Goal: Task Accomplishment & Management: Manage account settings

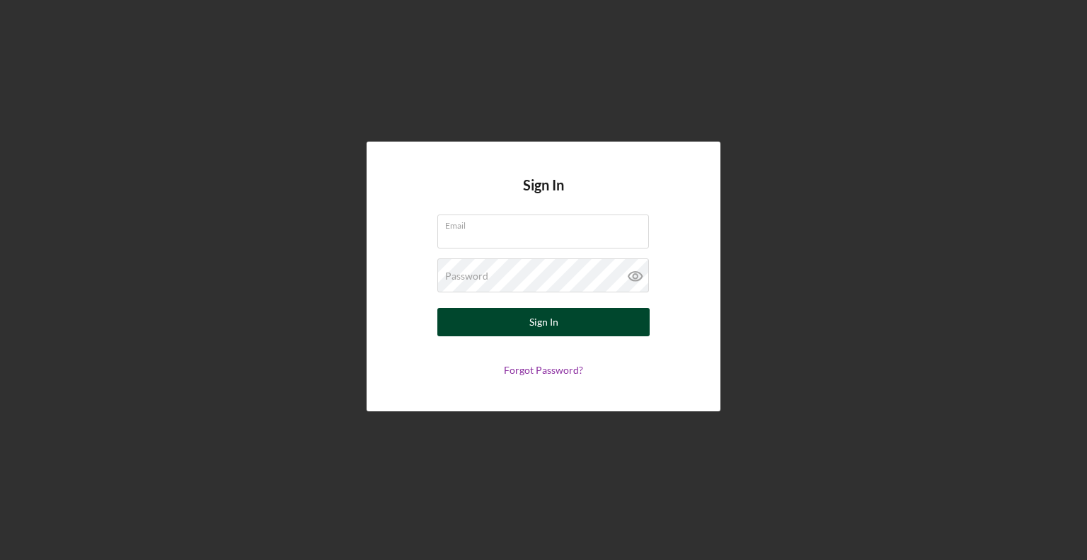
type input "[EMAIL_ADDRESS][DOMAIN_NAME]"
click at [538, 322] on div "Sign In" at bounding box center [543, 322] width 29 height 28
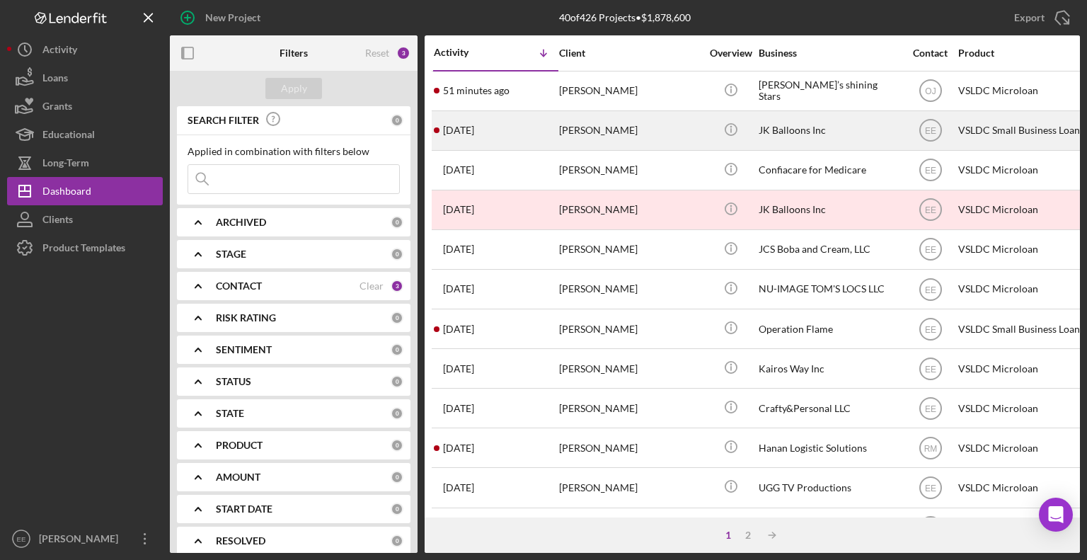
click at [467, 133] on time "[DATE]" at bounding box center [458, 130] width 31 height 11
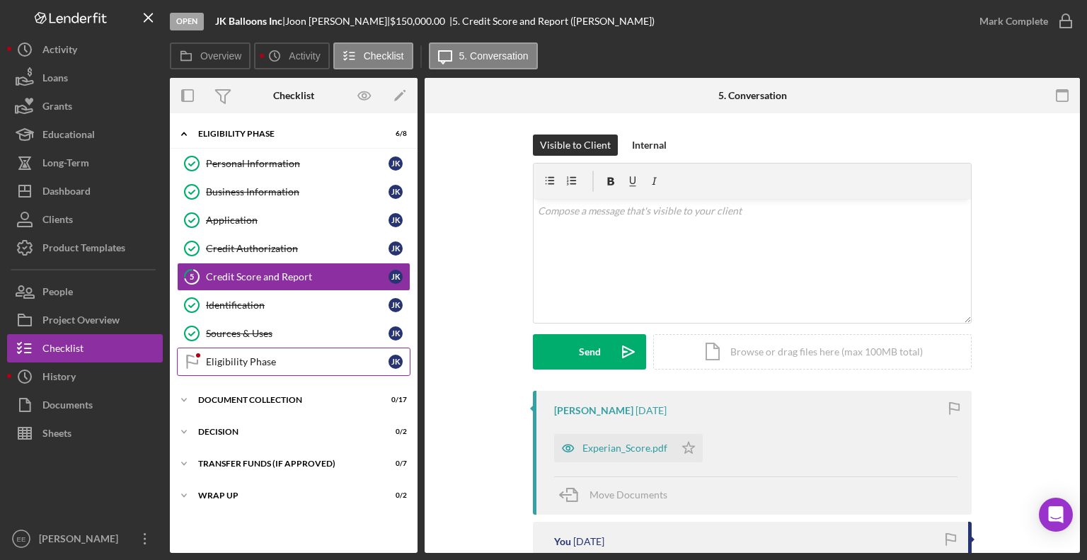
click at [219, 350] on link "Eligibility Phase Eligibility Phase J K" at bounding box center [293, 361] width 233 height 28
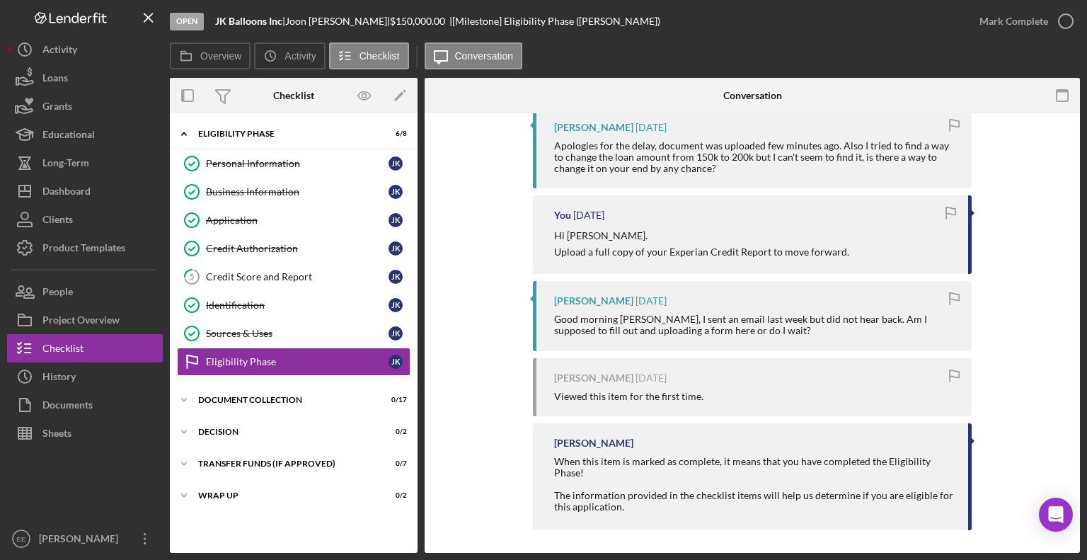
scroll to position [299, 0]
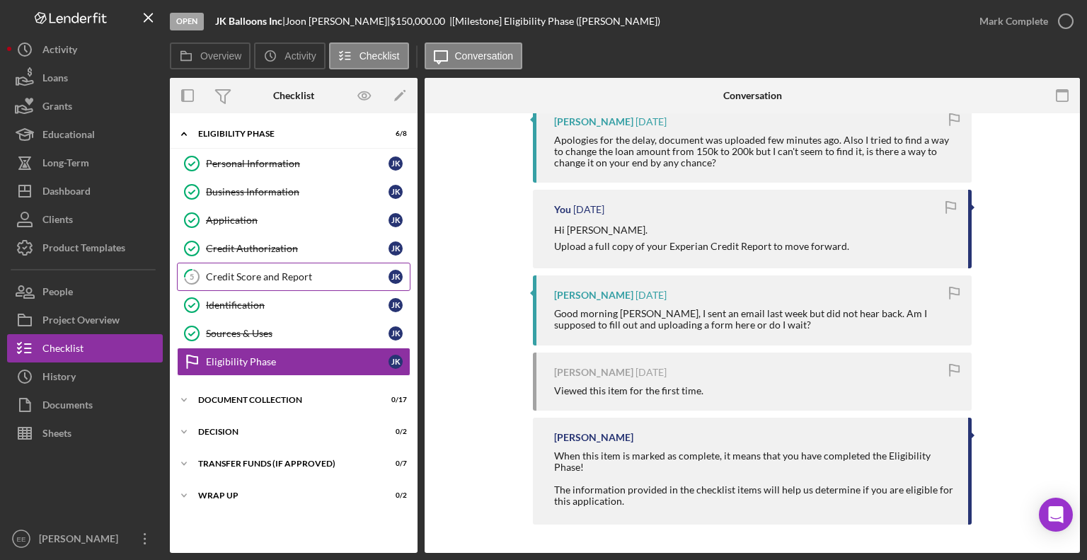
click at [250, 272] on div "Credit Score and Report" at bounding box center [297, 276] width 183 height 11
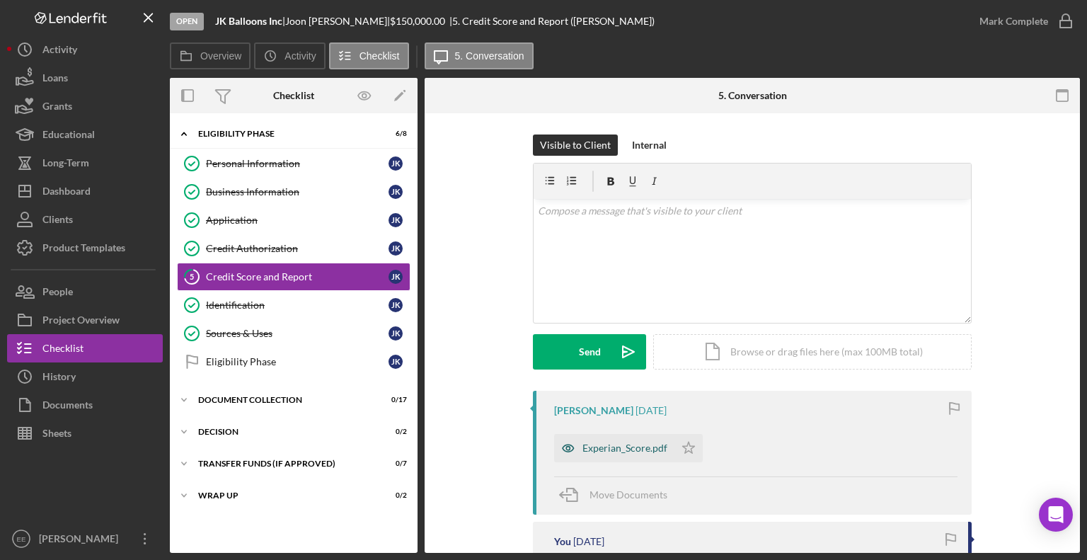
click at [615, 449] on div "Experian_Score.pdf" at bounding box center [624, 447] width 85 height 11
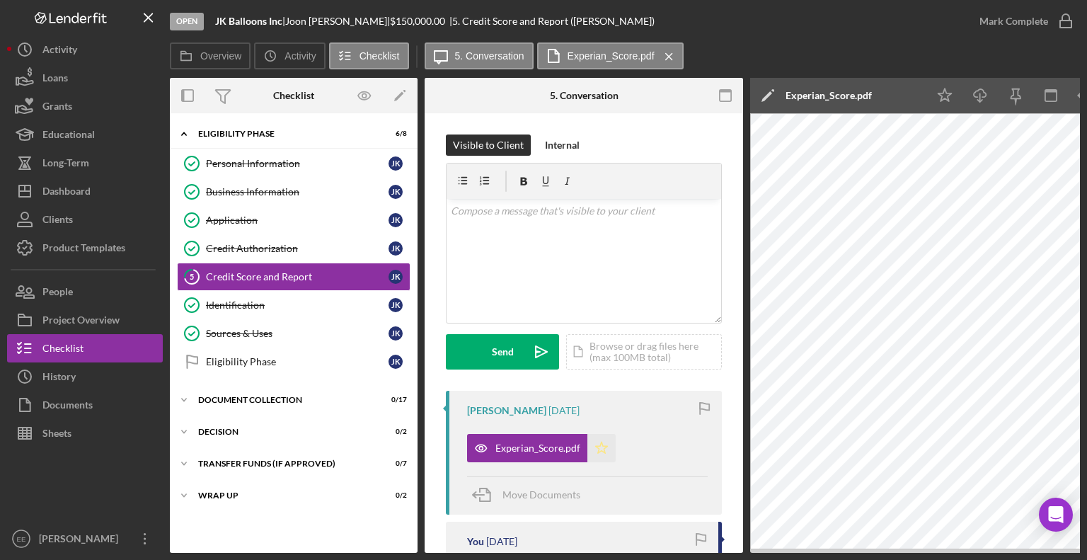
click at [600, 449] on icon "Icon/Star" at bounding box center [601, 448] width 28 height 28
click at [1060, 19] on icon "button" at bounding box center [1065, 21] width 35 height 35
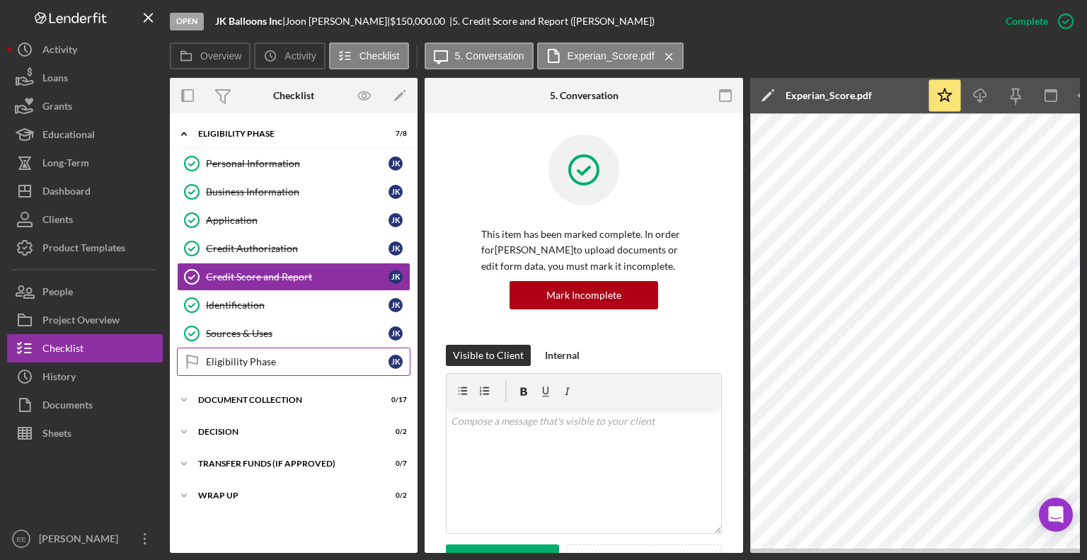
click at [248, 359] on div "Eligibility Phase" at bounding box center [297, 361] width 183 height 11
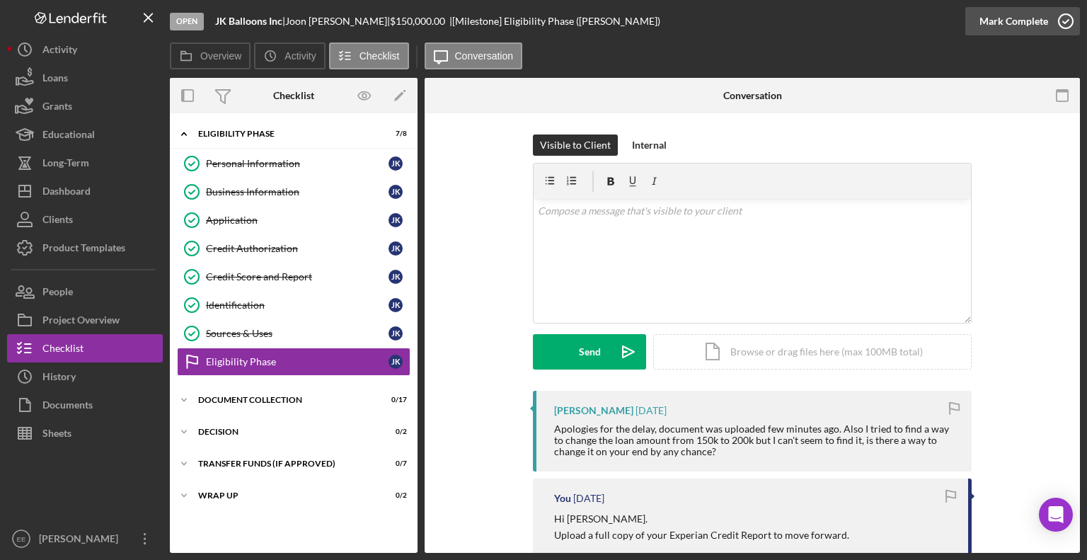
click at [1062, 17] on icon "button" at bounding box center [1065, 21] width 35 height 35
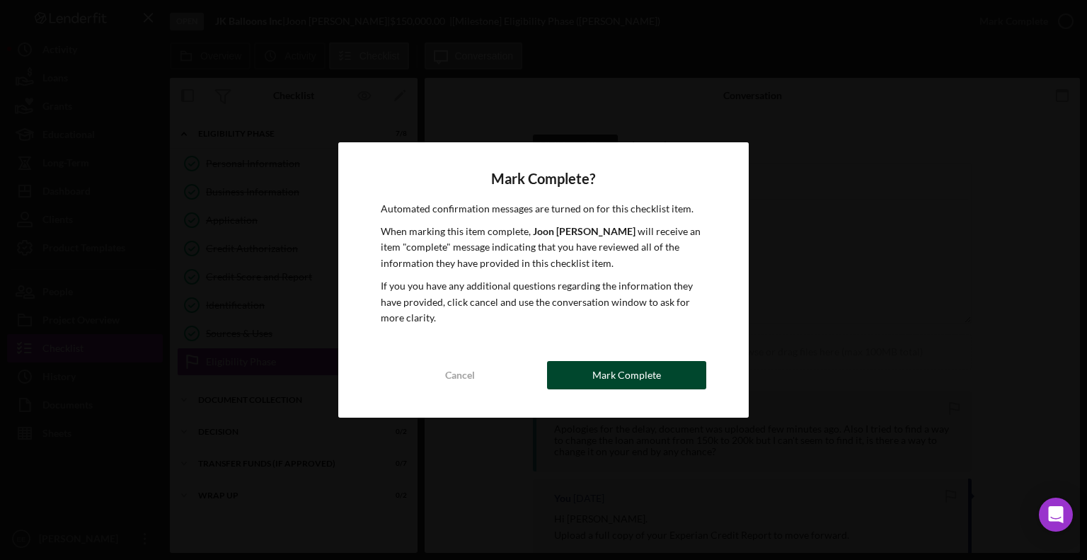
click at [617, 373] on div "Mark Complete" at bounding box center [626, 375] width 69 height 28
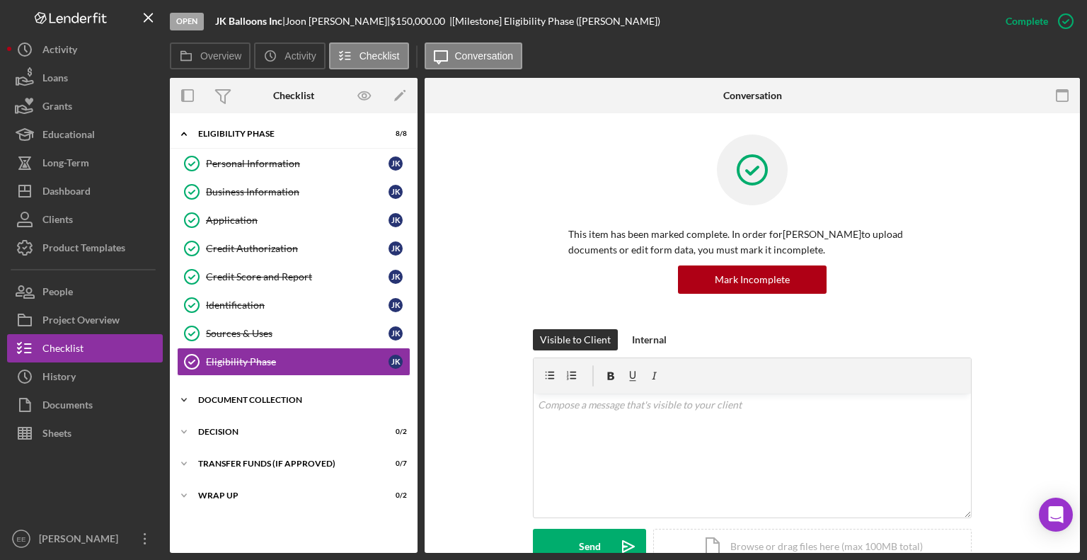
click at [247, 400] on div "Document Collection" at bounding box center [299, 399] width 202 height 8
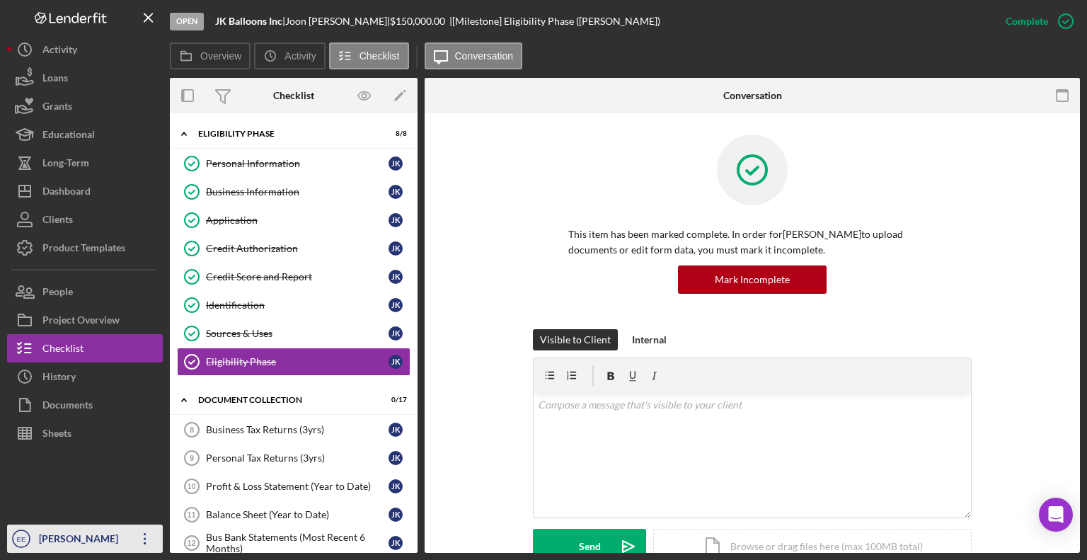
click at [59, 540] on div "[PERSON_NAME]" at bounding box center [81, 540] width 92 height 32
